Goal: Task Accomplishment & Management: Complete application form

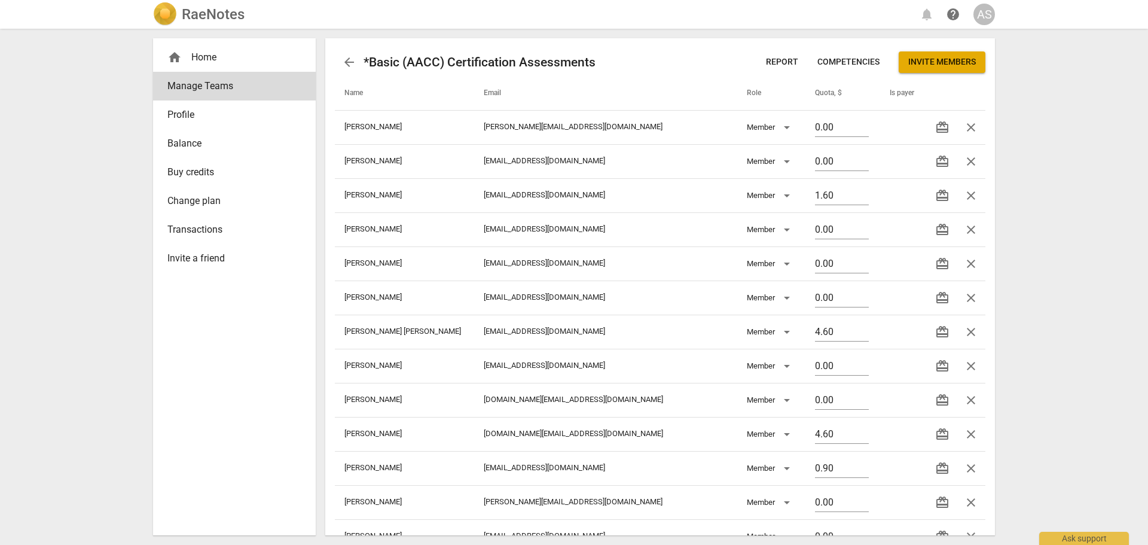
click at [979, 23] on div "AS" at bounding box center [984, 15] width 22 height 22
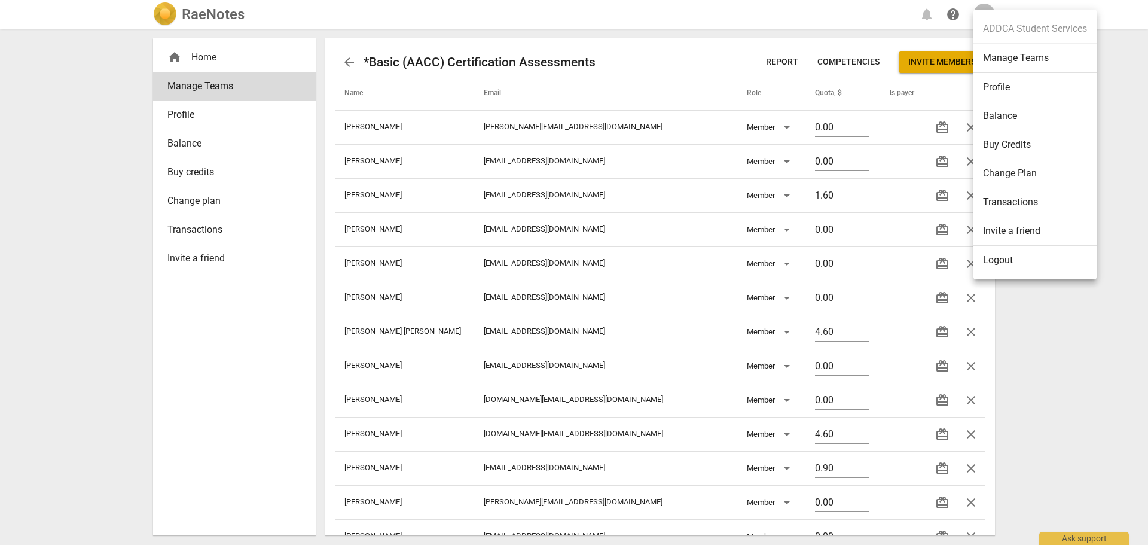
click at [230, 14] on div at bounding box center [574, 272] width 1148 height 545
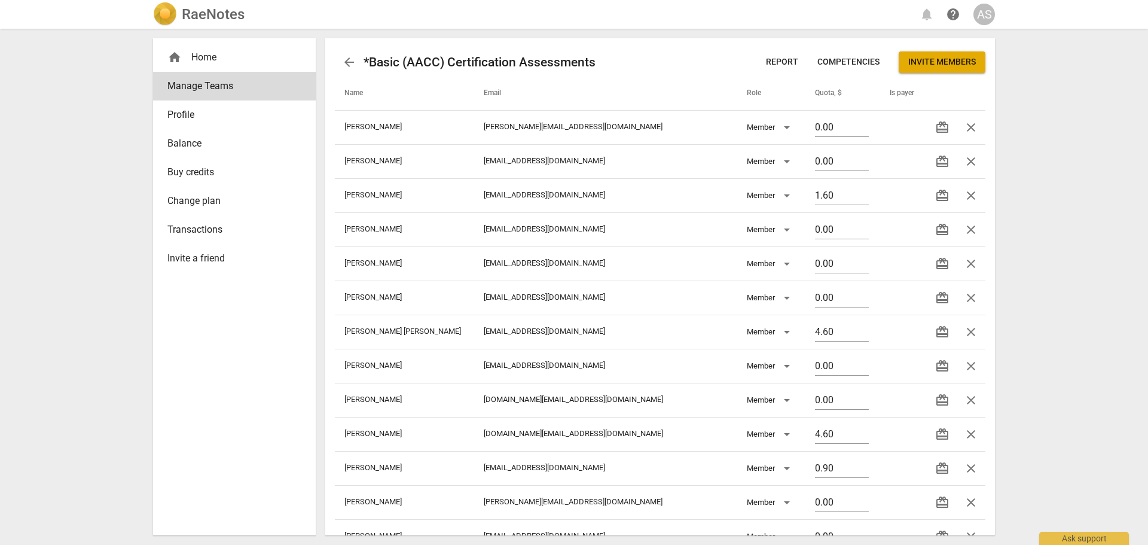
click at [209, 16] on h2 "RaeNotes" at bounding box center [213, 14] width 63 height 17
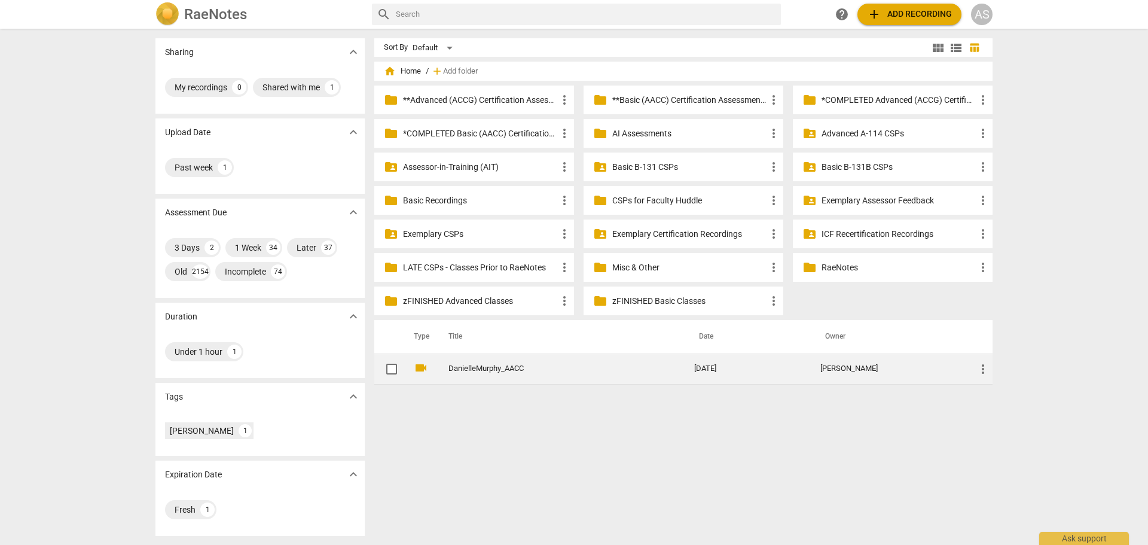
click at [982, 367] on span "more_vert" at bounding box center [983, 369] width 14 height 14
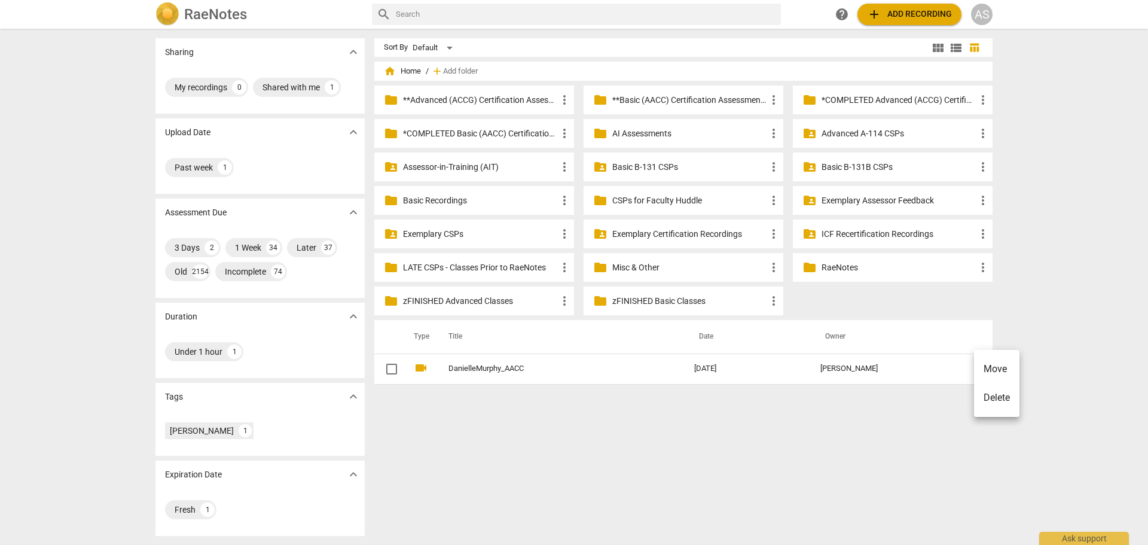
click at [983, 369] on li "Move" at bounding box center [996, 369] width 45 height 29
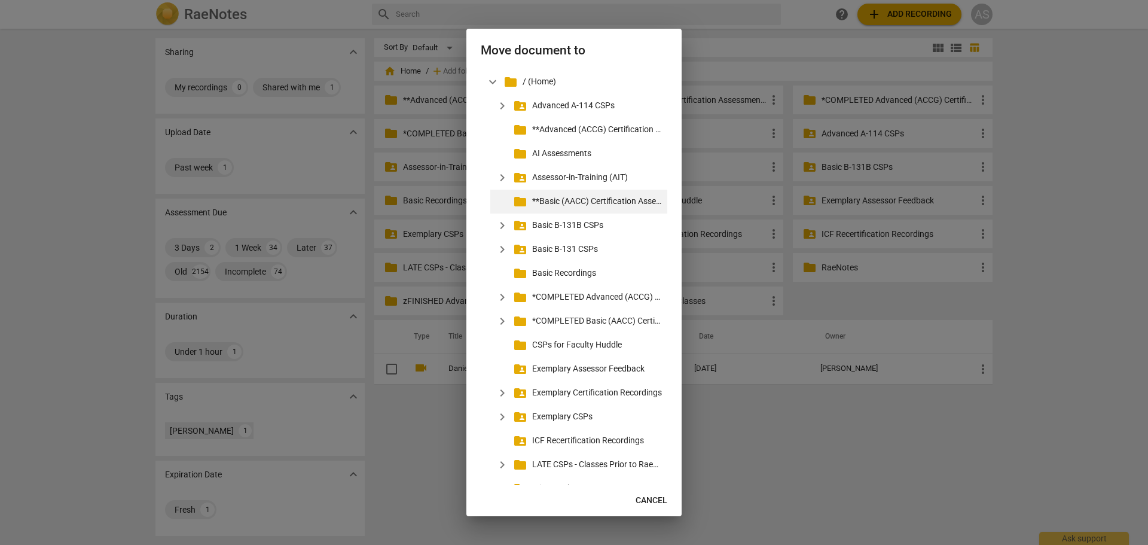
click at [594, 202] on p "**Basic (AACC) Certification Assessments" at bounding box center [597, 201] width 130 height 13
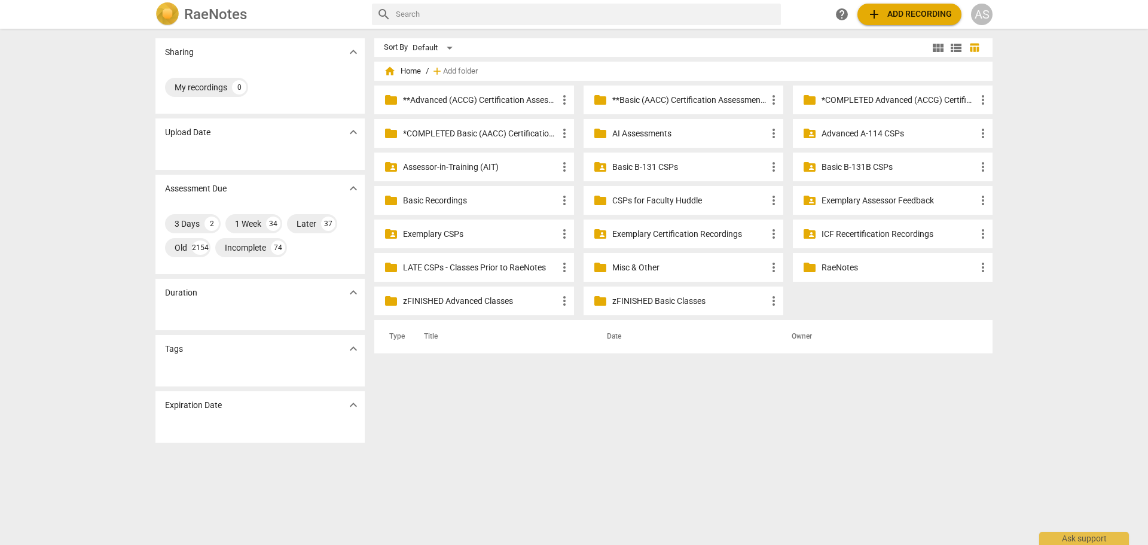
click at [693, 97] on p "**Basic (AACC) Certification Assessments" at bounding box center [689, 100] width 154 height 13
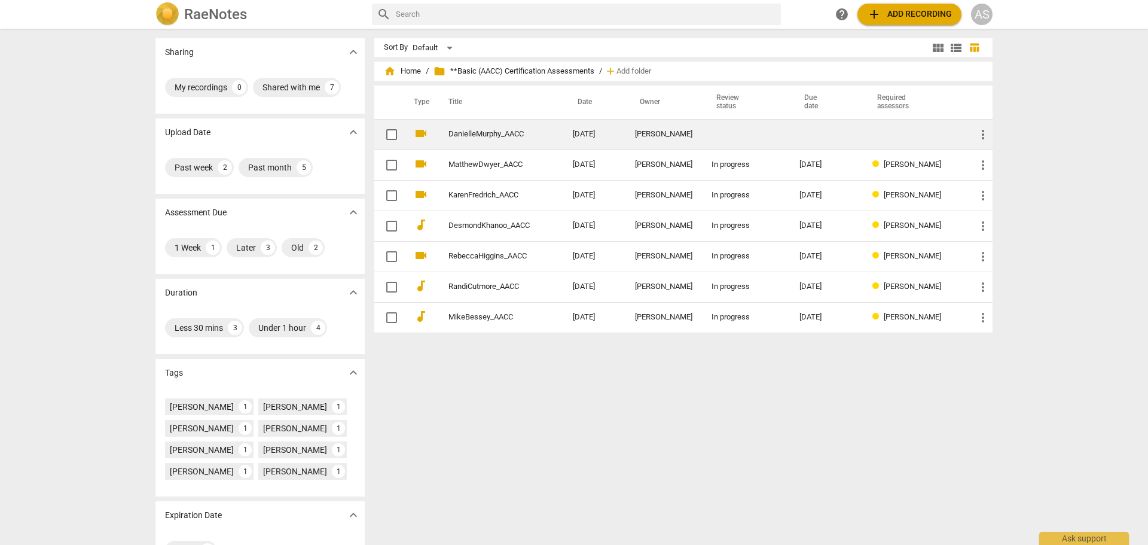
click at [686, 139] on td "[PERSON_NAME]" at bounding box center [663, 134] width 77 height 30
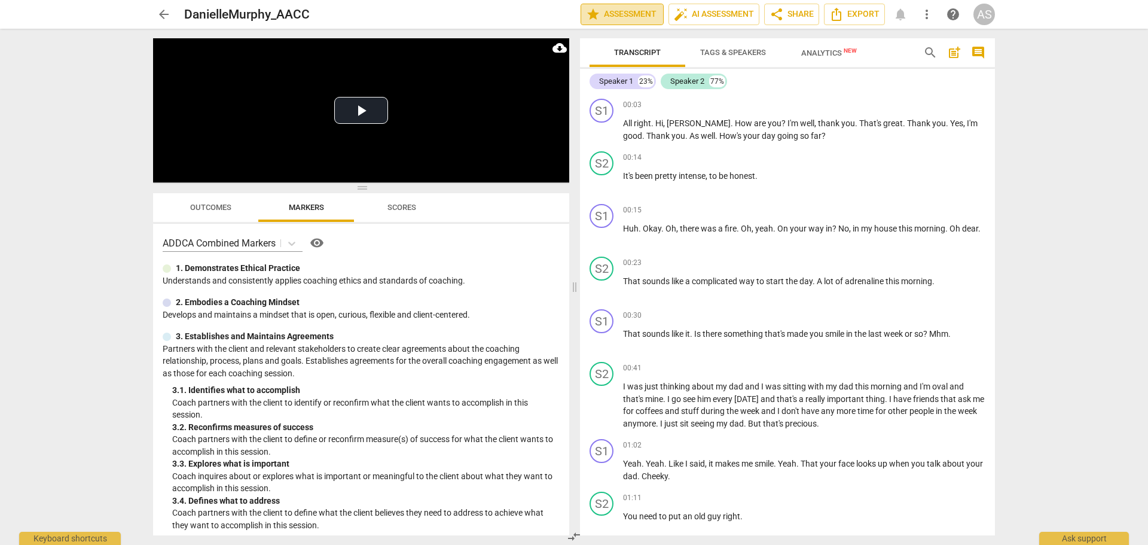
click at [645, 16] on span "star Assessment" at bounding box center [622, 14] width 72 height 14
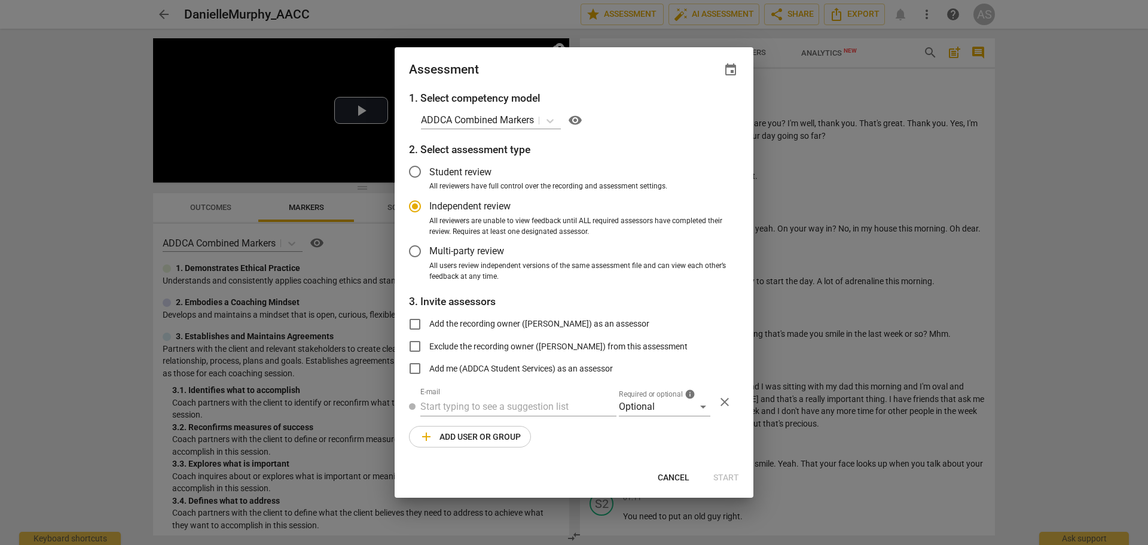
click at [731, 68] on span "event" at bounding box center [730, 70] width 14 height 14
radio input "false"
click at [689, 112] on input "date" at bounding box center [659, 110] width 84 height 17
type input "[DATE]"
click at [560, 59] on div at bounding box center [574, 272] width 1148 height 545
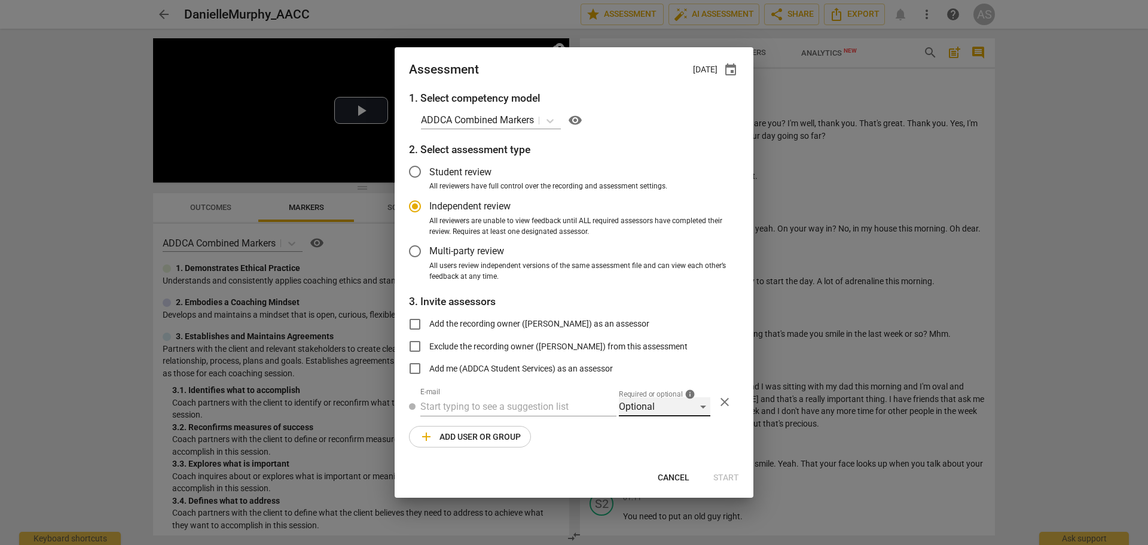
click at [650, 404] on div "Optional" at bounding box center [664, 406] width 91 height 19
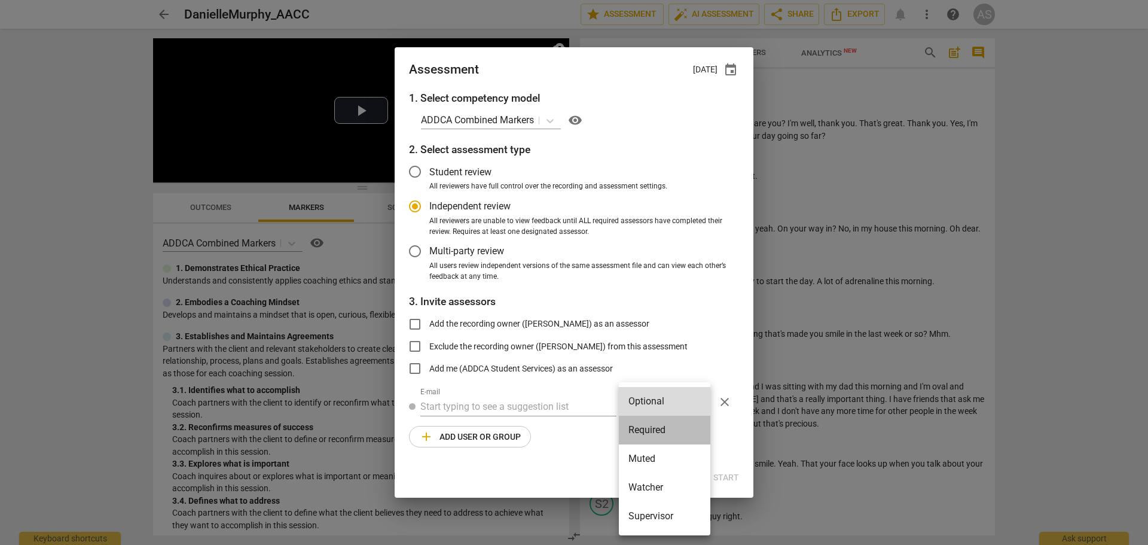
click at [653, 425] on li "Required" at bounding box center [664, 430] width 91 height 29
radio input "false"
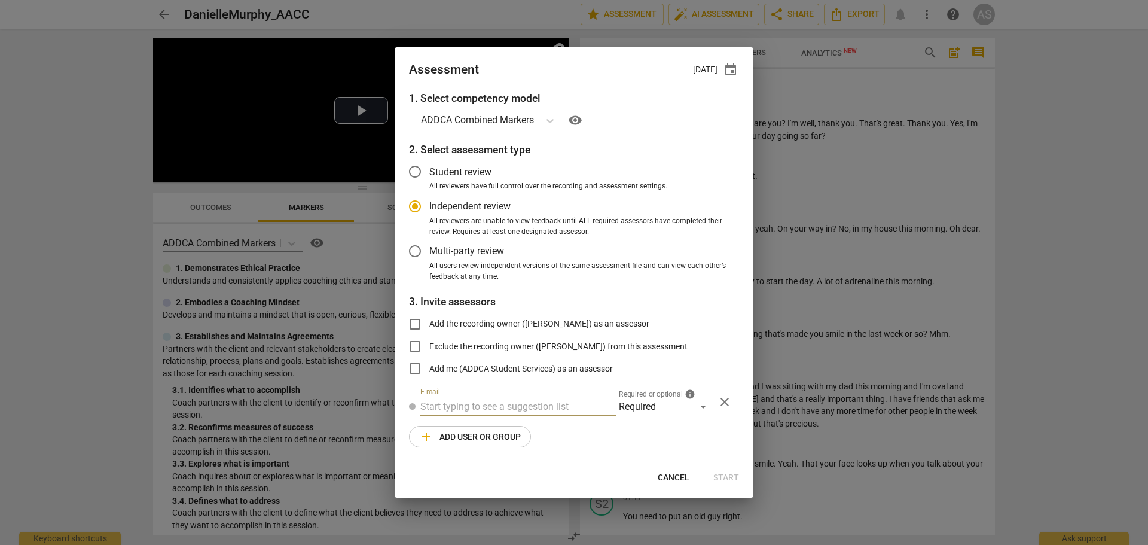
click at [554, 406] on input "text" at bounding box center [518, 406] width 196 height 19
type input "[PERSON_NAME]"
click at [515, 432] on span "[PERSON_NAME]" at bounding box center [545, 430] width 72 height 11
radio input "false"
type input "[PERSON_NAME] <[PERSON_NAME][EMAIL_ADDRESS][DOMAIN_NAME]>"
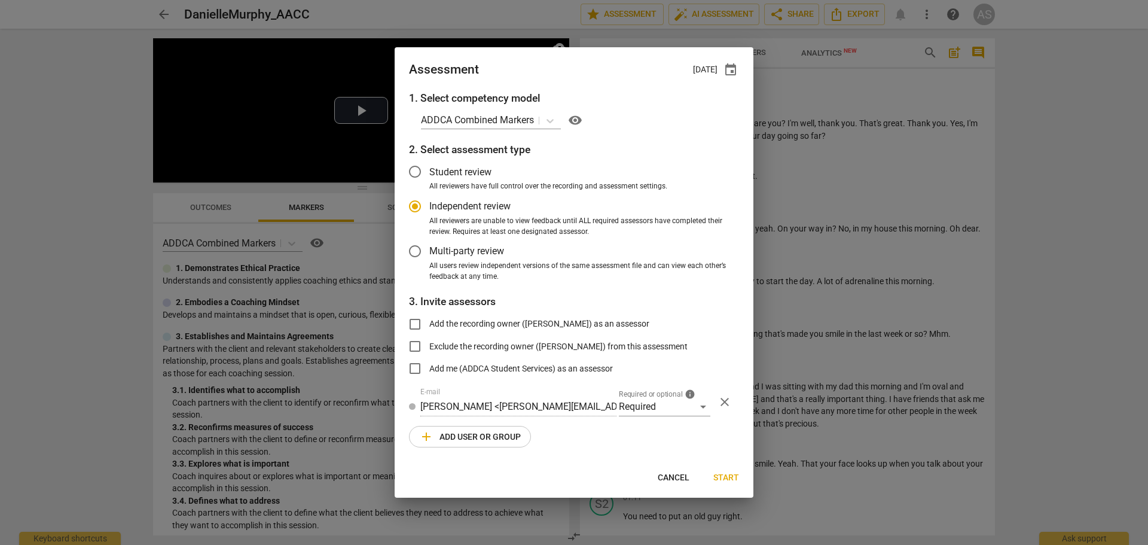
click at [505, 434] on span "add Add user or group" at bounding box center [470, 436] width 102 height 14
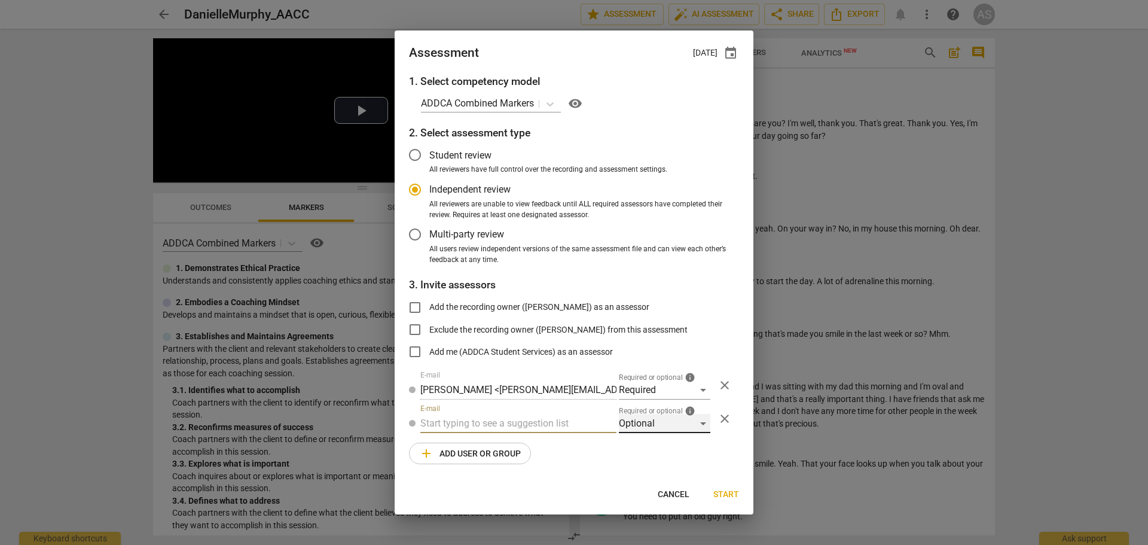
click at [640, 429] on div "Optional" at bounding box center [664, 423] width 91 height 19
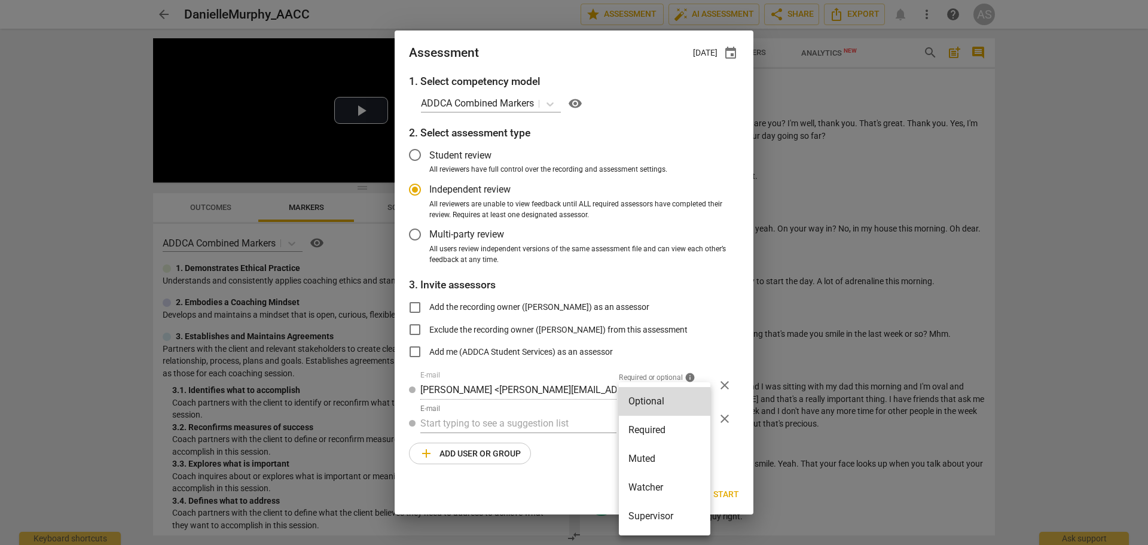
click at [666, 509] on li "Supervisor" at bounding box center [664, 516] width 91 height 29
radio input "false"
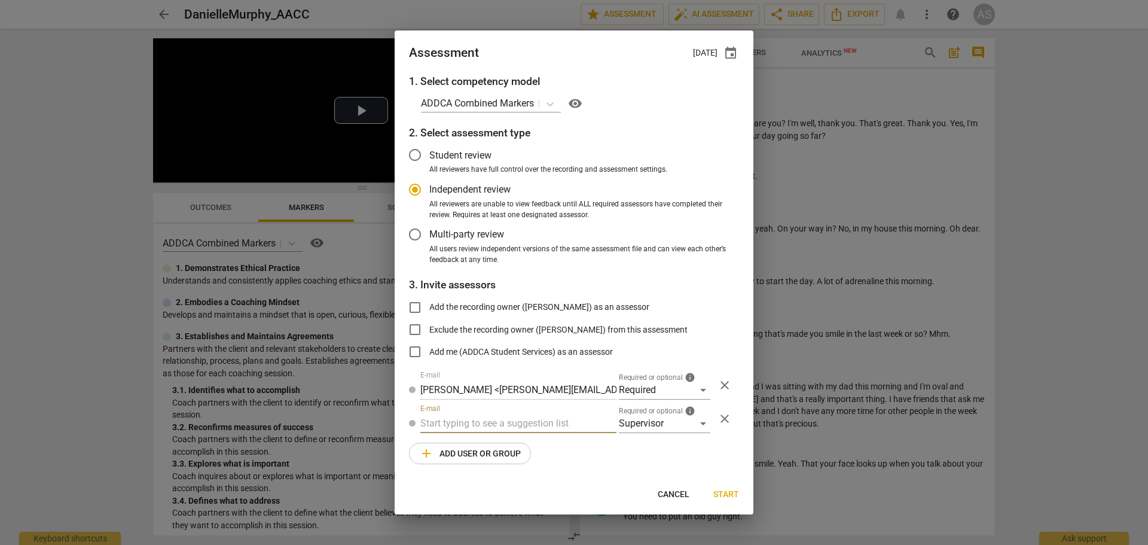
click at [495, 428] on input "text" at bounding box center [518, 423] width 196 height 19
type input "[PERSON_NAME]@"
click at [506, 459] on div "[PERSON_NAME] < [PERSON_NAME]@ [DOMAIN_NAME]>" at bounding box center [547, 447] width 255 height 29
radio input "false"
type input "[PERSON_NAME] <[PERSON_NAME][EMAIL_ADDRESS][DOMAIN_NAME]>"
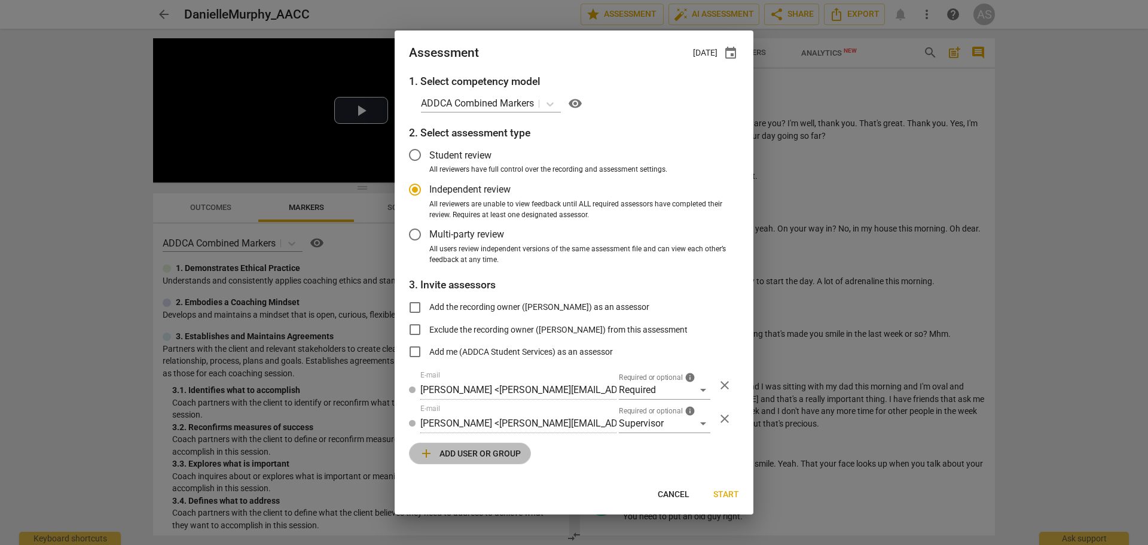
click at [499, 449] on span "add Add user or group" at bounding box center [470, 453] width 102 height 14
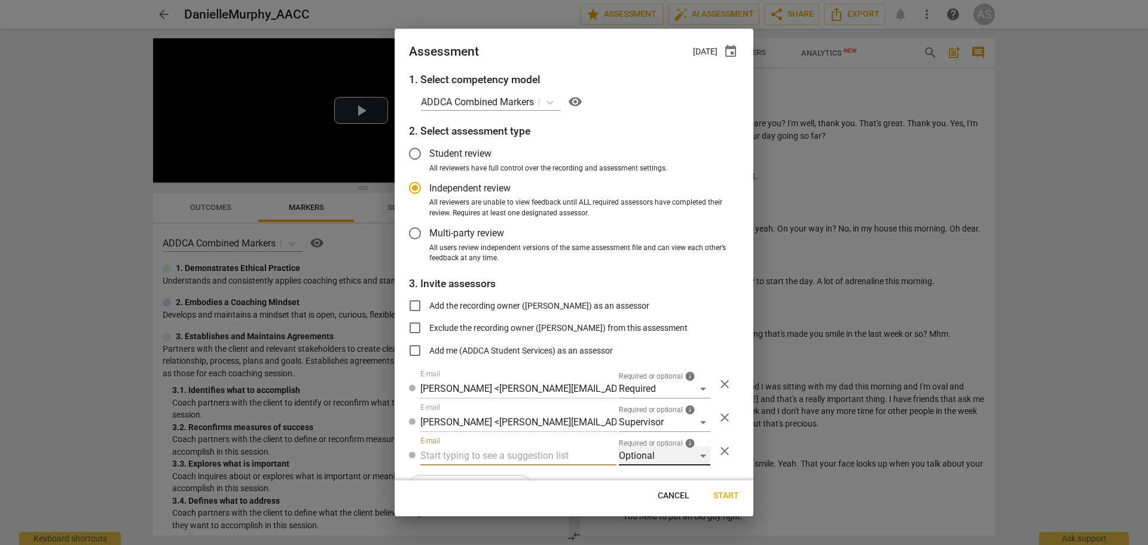
click at [650, 457] on div "Optional" at bounding box center [664, 455] width 91 height 19
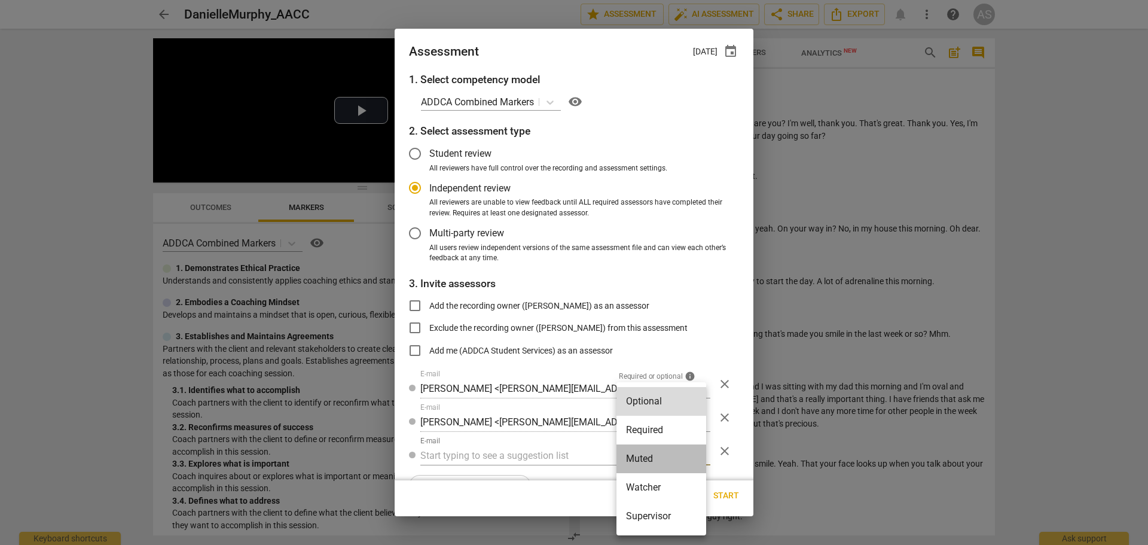
click at [651, 457] on li "Muted" at bounding box center [661, 458] width 90 height 29
radio input "false"
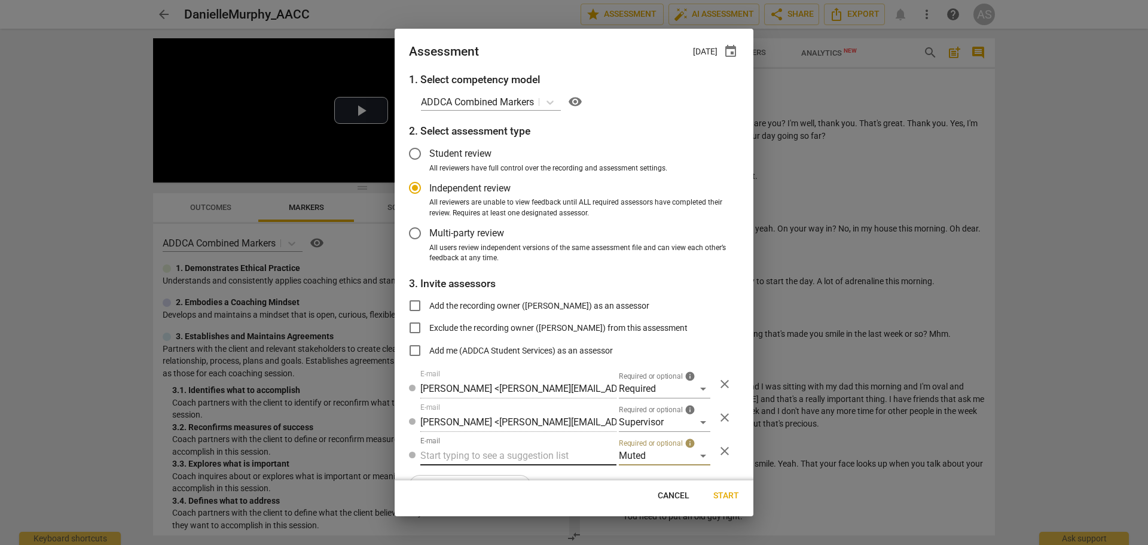
click at [527, 456] on input "text" at bounding box center [518, 455] width 196 height 19
type input ","
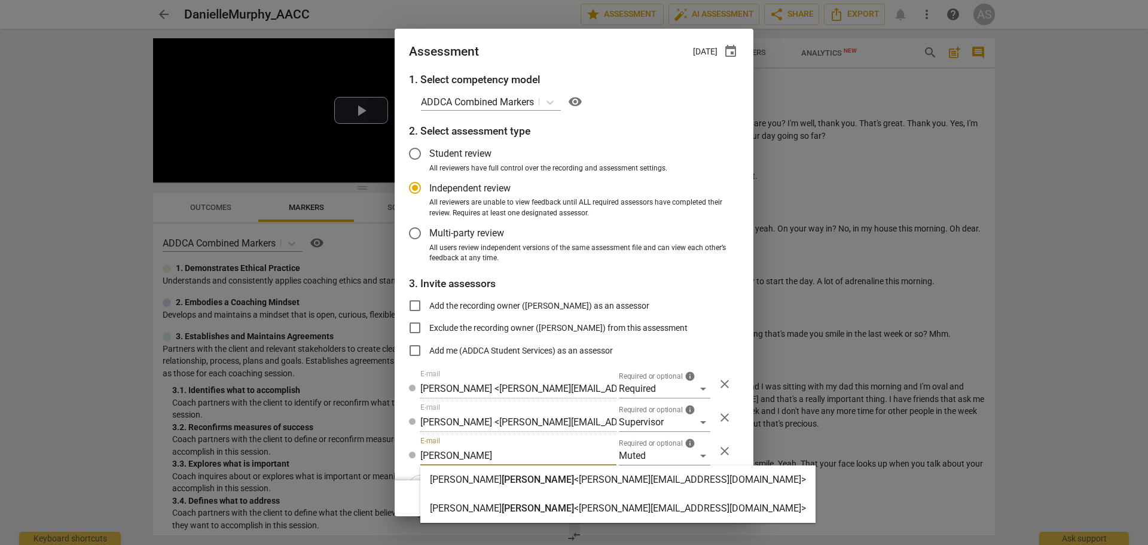
type input "[PERSON_NAME]"
click at [574, 503] on strong "<[PERSON_NAME][EMAIL_ADDRESS][DOMAIN_NAME]>" at bounding box center [690, 507] width 232 height 11
radio input "false"
type input "[PERSON_NAME] <[PERSON_NAME][EMAIL_ADDRESS][DOMAIN_NAME]>"
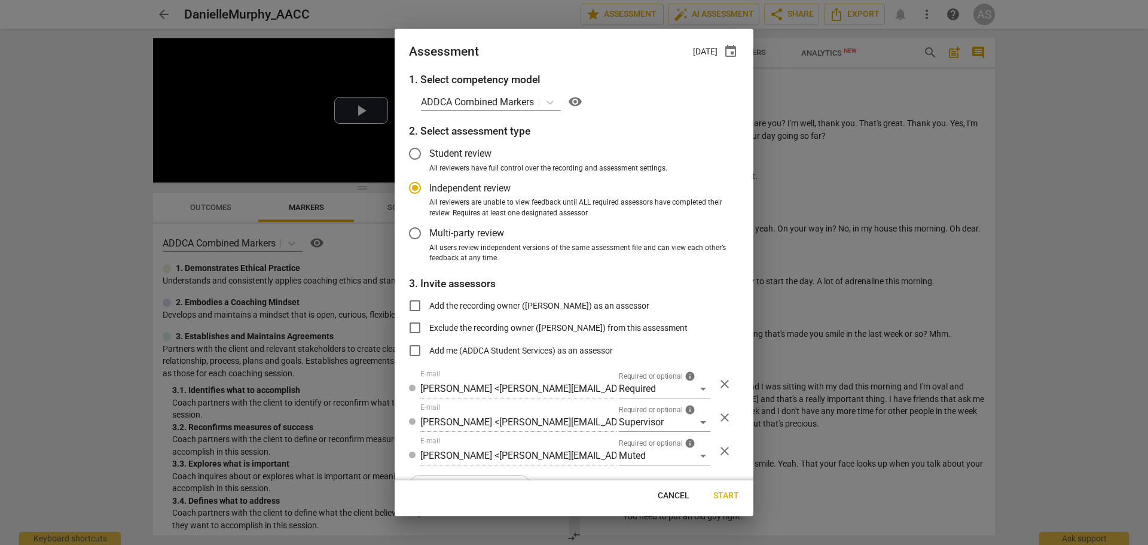
scroll to position [30, 0]
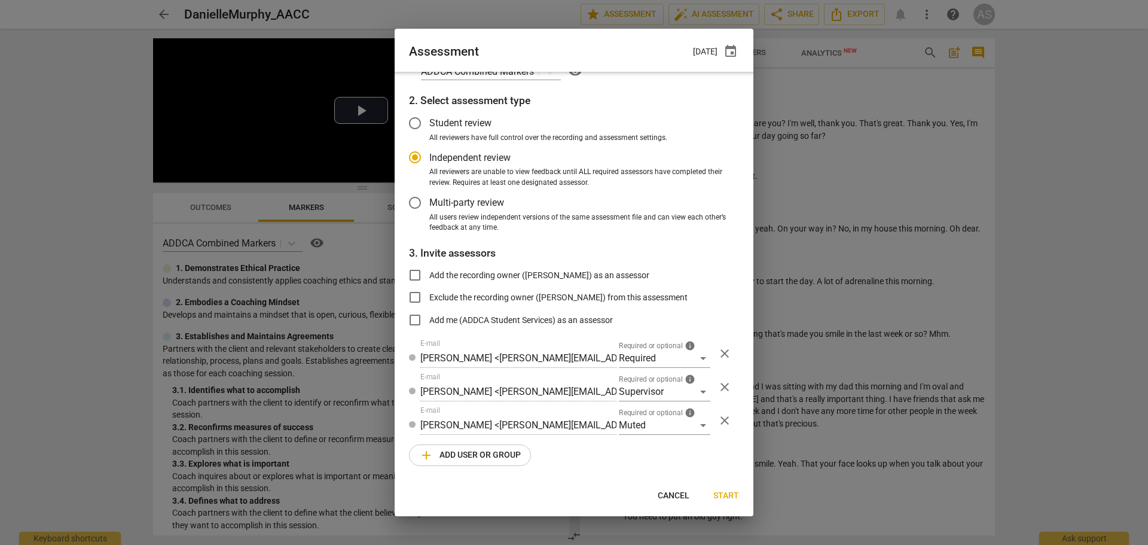
click at [465, 459] on span "add Add user or group" at bounding box center [470, 455] width 102 height 14
click at [620, 462] on div "Optional" at bounding box center [664, 458] width 91 height 19
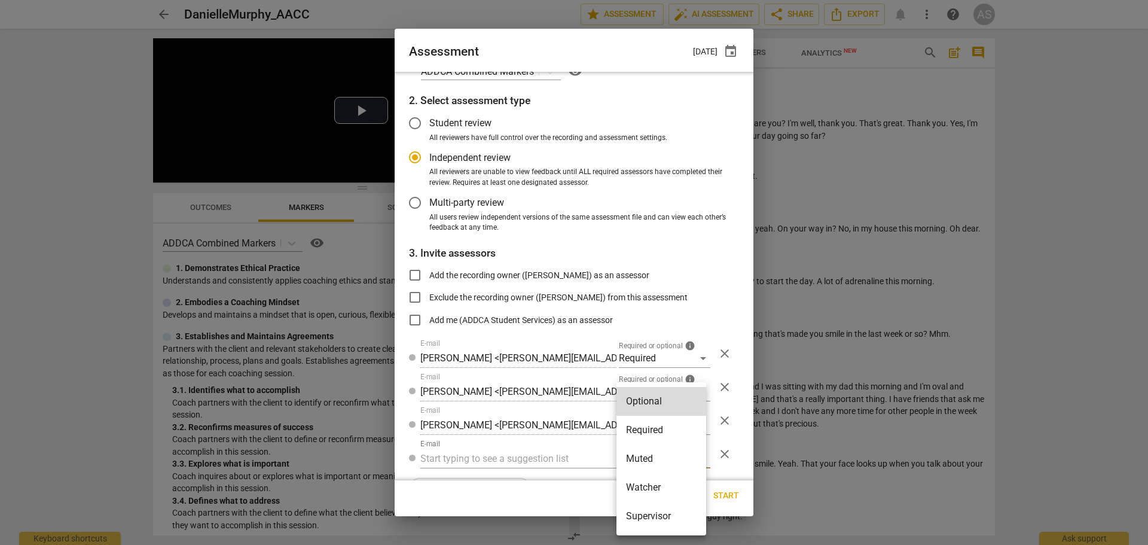
click at [647, 486] on li "Watcher" at bounding box center [661, 487] width 90 height 29
radio input "false"
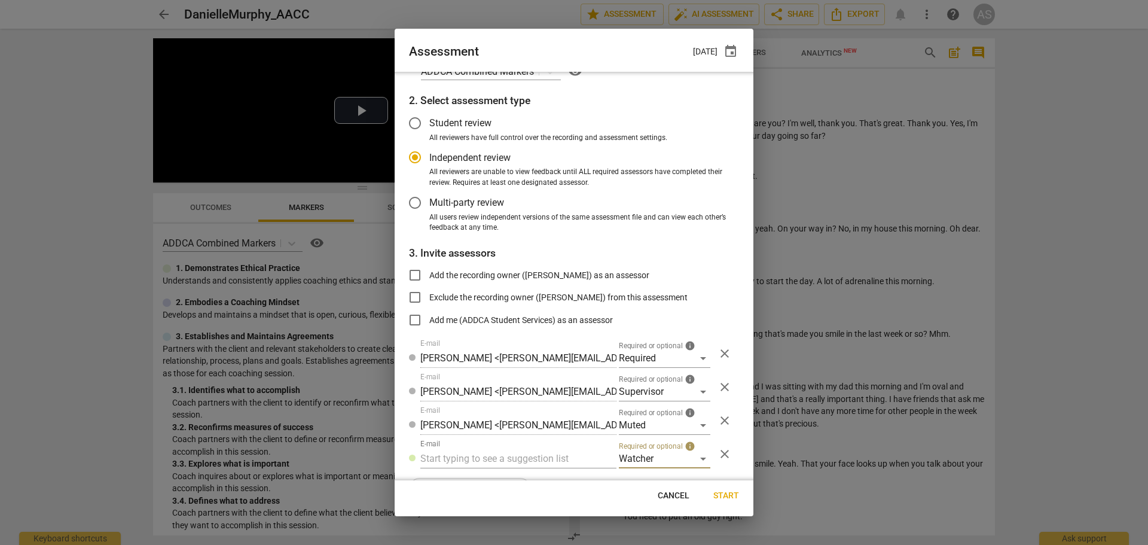
click at [512, 448] on div "E-mail" at bounding box center [518, 453] width 196 height 29
click at [517, 463] on input "text" at bounding box center [518, 458] width 196 height 19
type input "[EMAIL_ADDRESS][DOMAIN_NAME]"
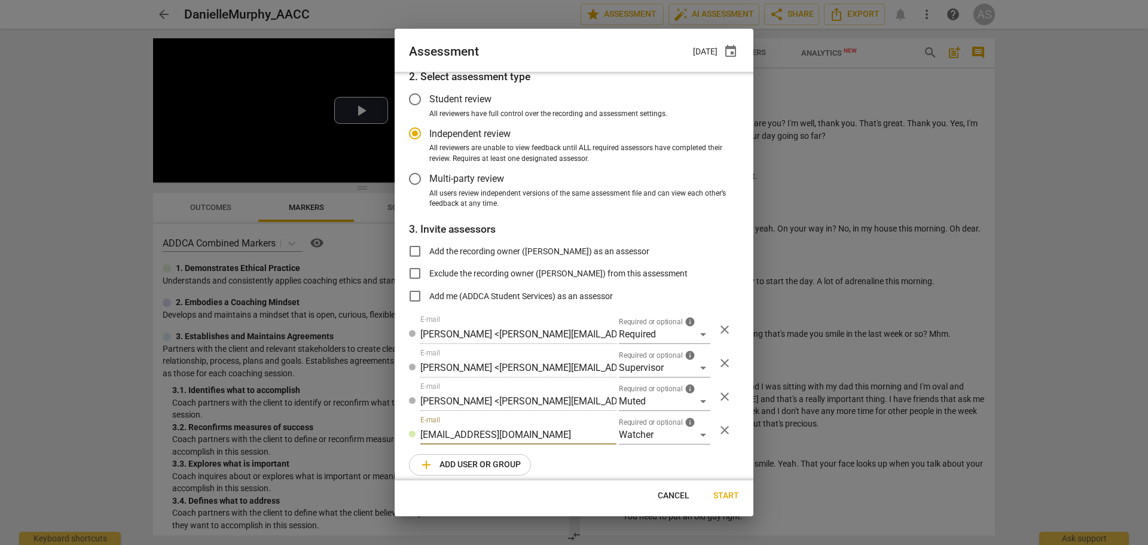
radio input "false"
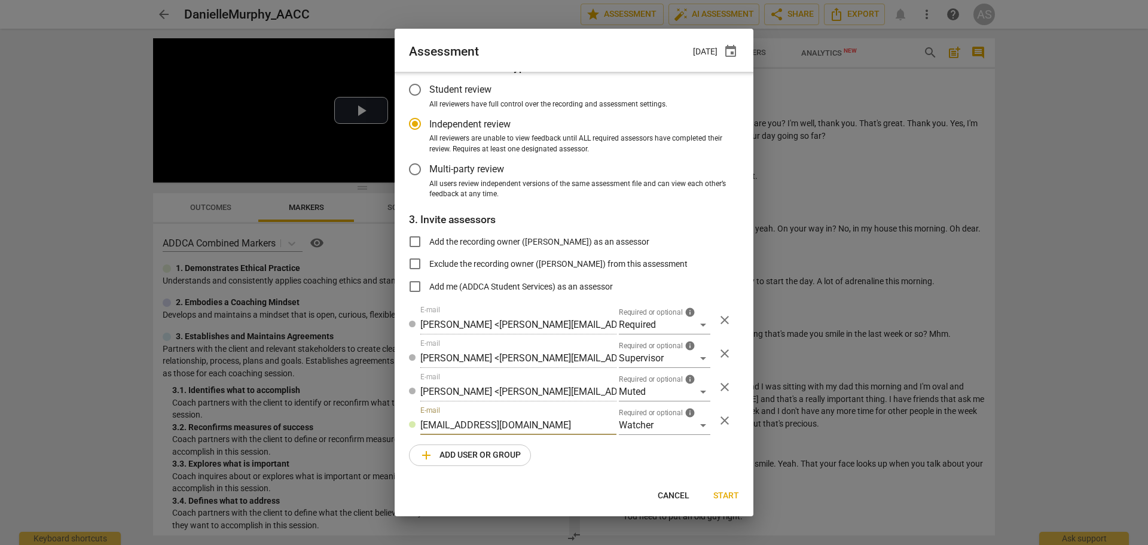
type input "[EMAIL_ADDRESS][DOMAIN_NAME]"
click at [718, 499] on span "Start" at bounding box center [726, 496] width 26 height 12
radio input "false"
type input "ADDCA Student Services <[EMAIL_ADDRESS][DOMAIN_NAME]>"
type input "[PERSON_NAME] <[PERSON_NAME][EMAIL_ADDRESS][DOMAIN_NAME]>"
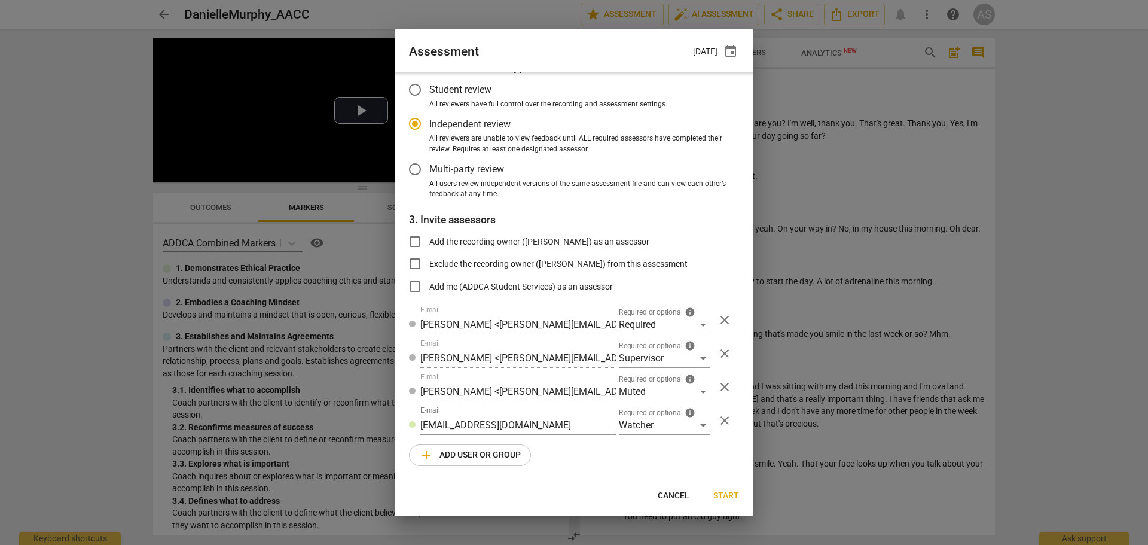
type input "[PERSON_NAME] <[PERSON_NAME][EMAIL_ADDRESS][DOMAIN_NAME]>"
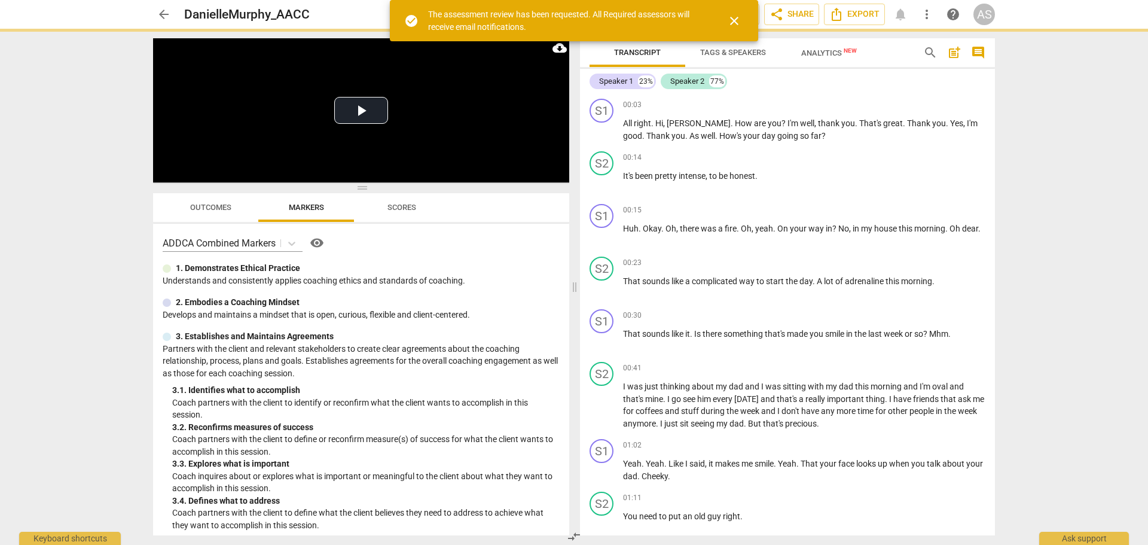
scroll to position [0, 0]
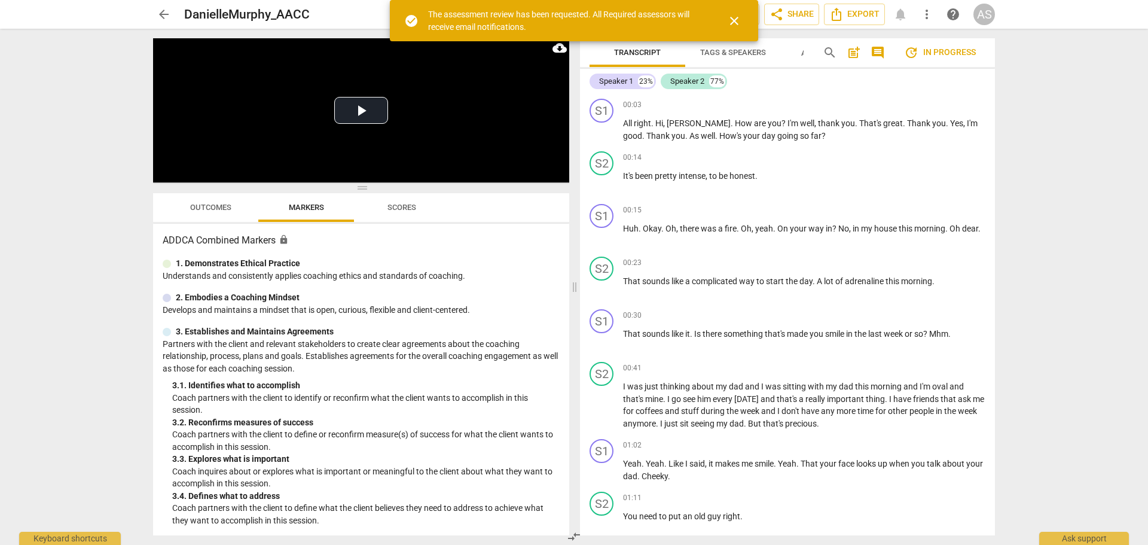
click at [164, 17] on span "arrow_back" at bounding box center [164, 14] width 14 height 14
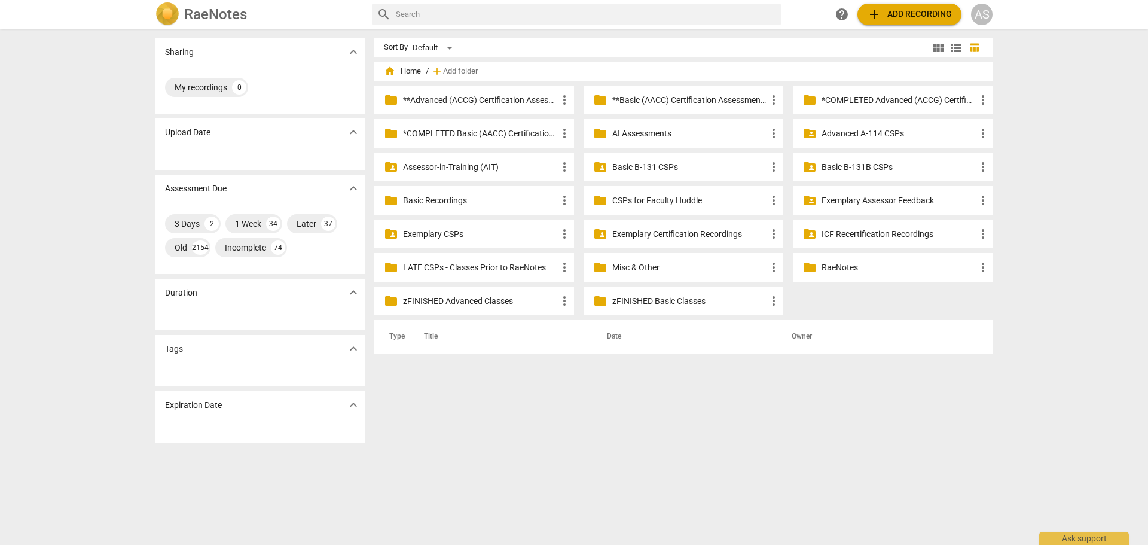
click at [672, 98] on p "**Basic (AACC) Certification Assessments" at bounding box center [689, 100] width 154 height 13
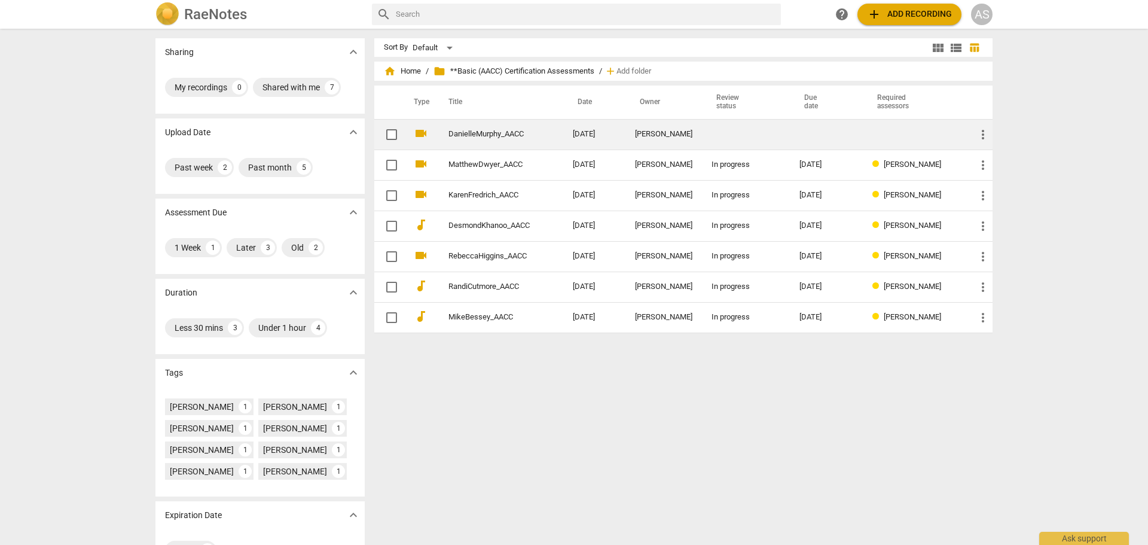
click at [667, 131] on div "[PERSON_NAME]" at bounding box center [663, 134] width 57 height 9
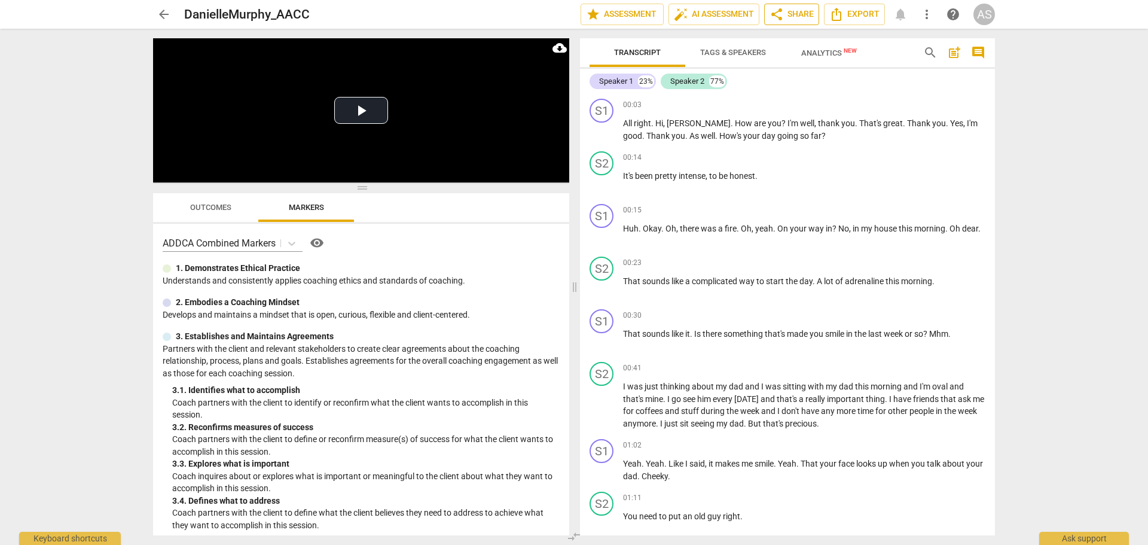
click at [796, 16] on span "share Share" at bounding box center [792, 14] width 44 height 14
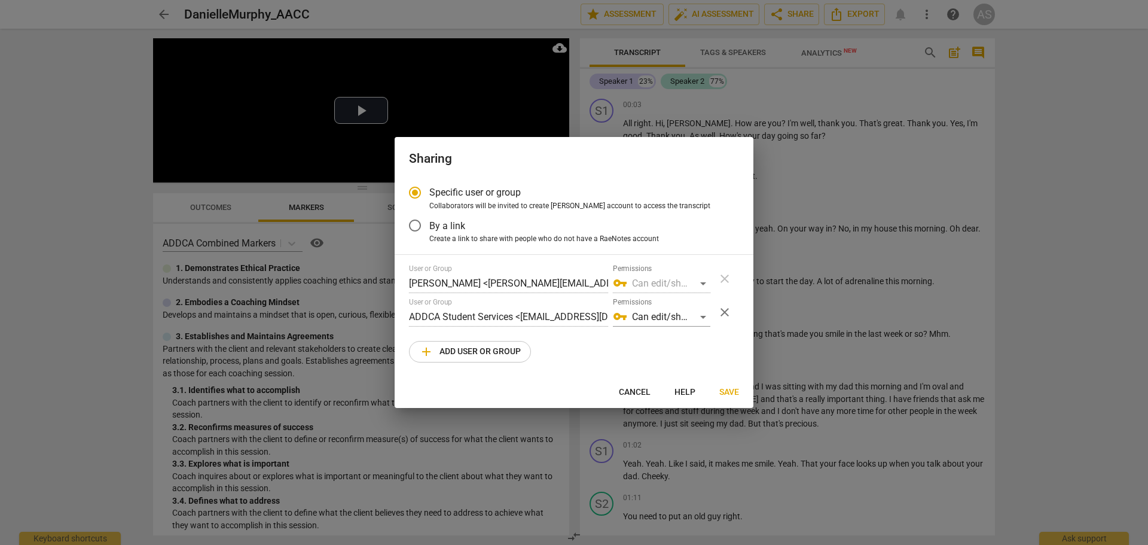
click at [630, 395] on span "Cancel" at bounding box center [635, 392] width 32 height 12
radio input "false"
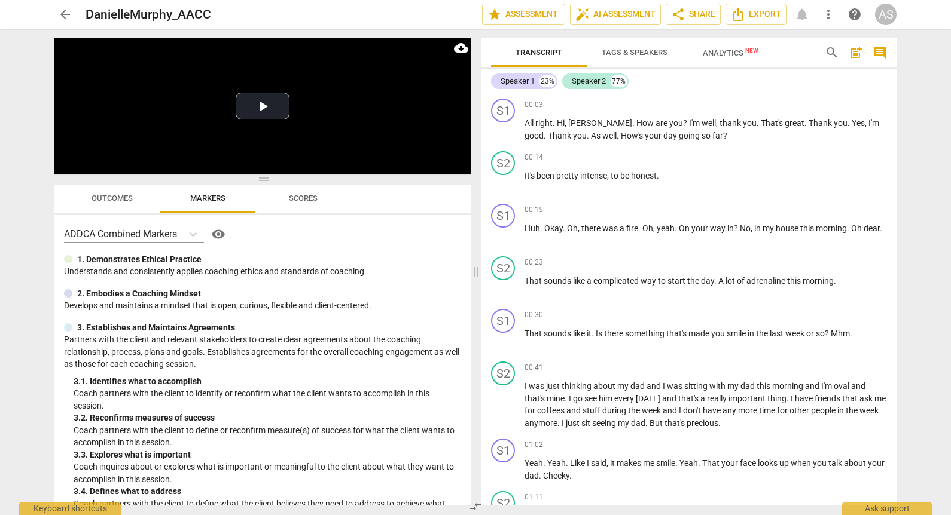
click at [62, 8] on span "arrow_back" at bounding box center [65, 14] width 14 height 14
